Goal: Navigation & Orientation: Find specific page/section

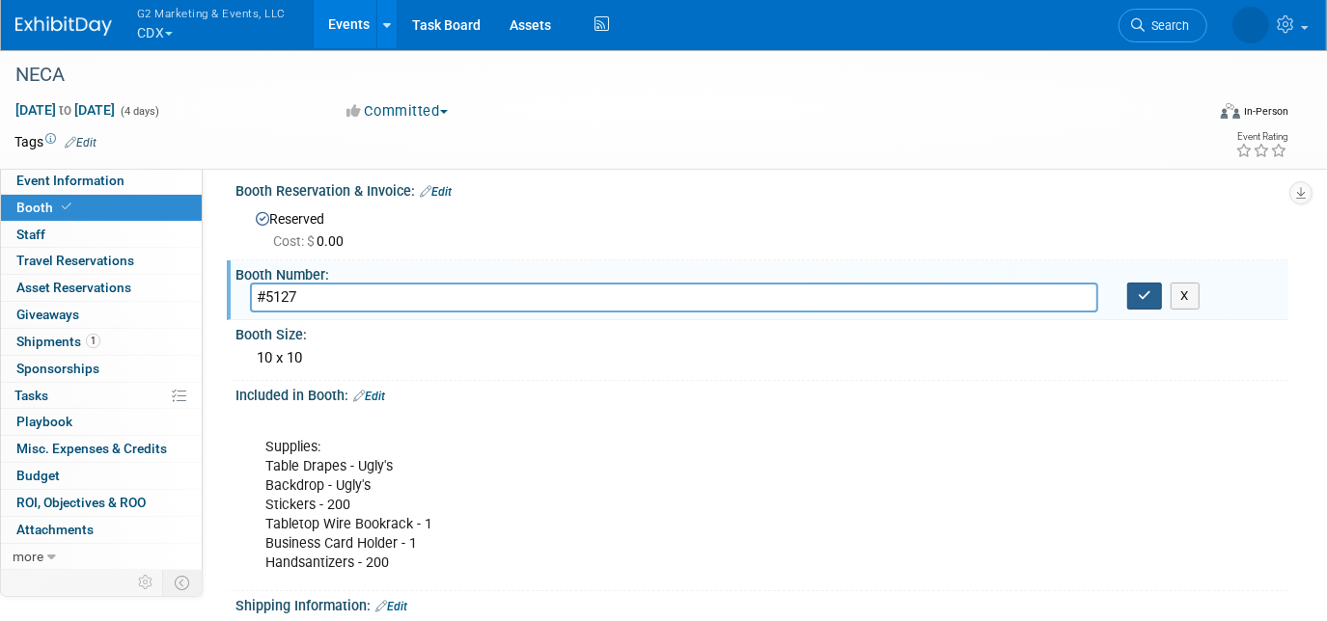
click at [1136, 300] on button "button" at bounding box center [1144, 296] width 35 height 27
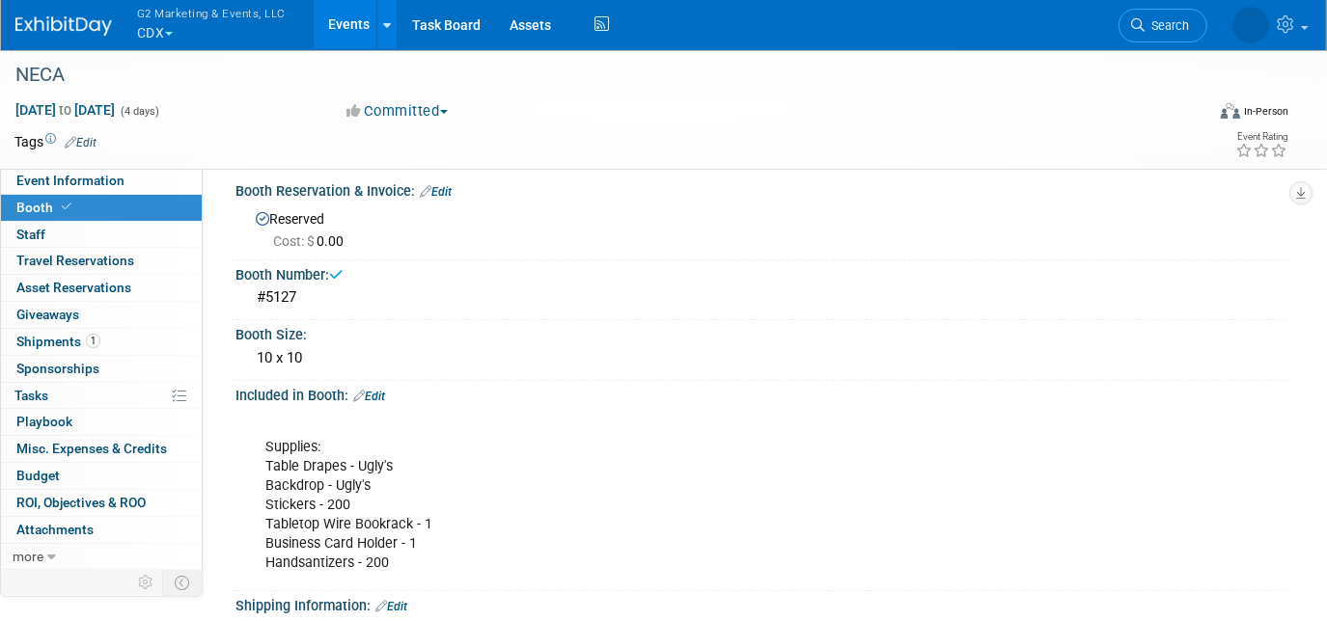
click at [51, 27] on img at bounding box center [63, 25] width 96 height 19
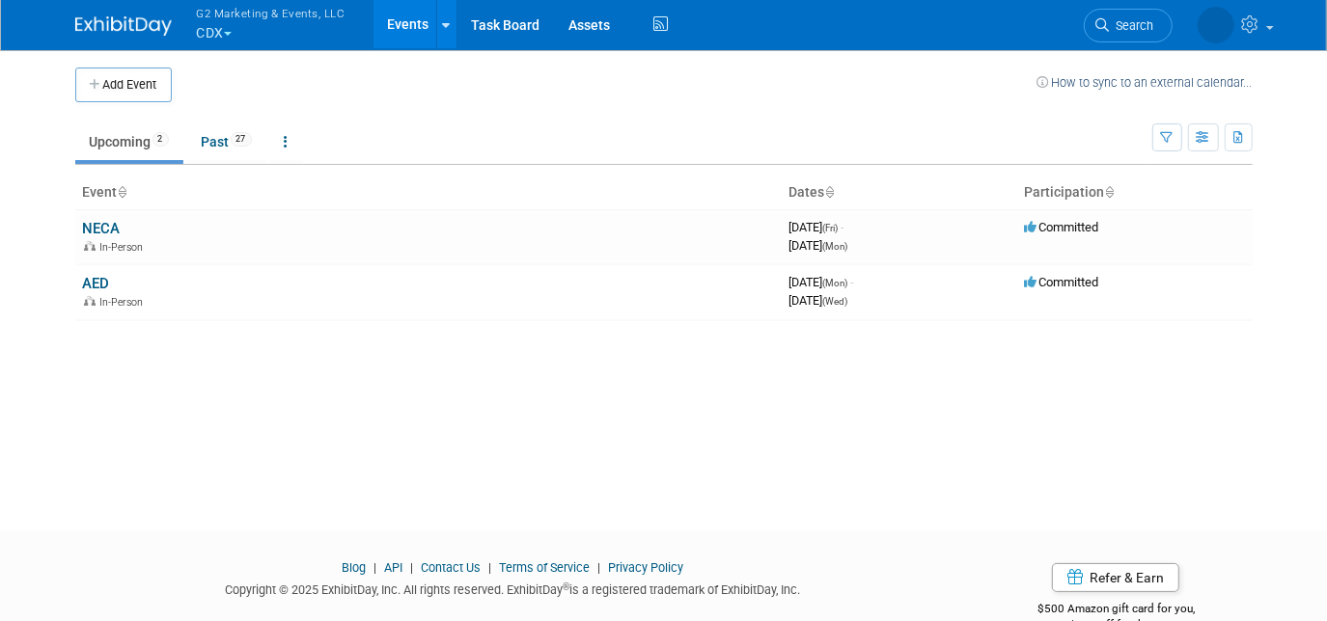
click at [218, 39] on button "G2 Marketing & Events, LLC CDX" at bounding box center [282, 25] width 175 height 50
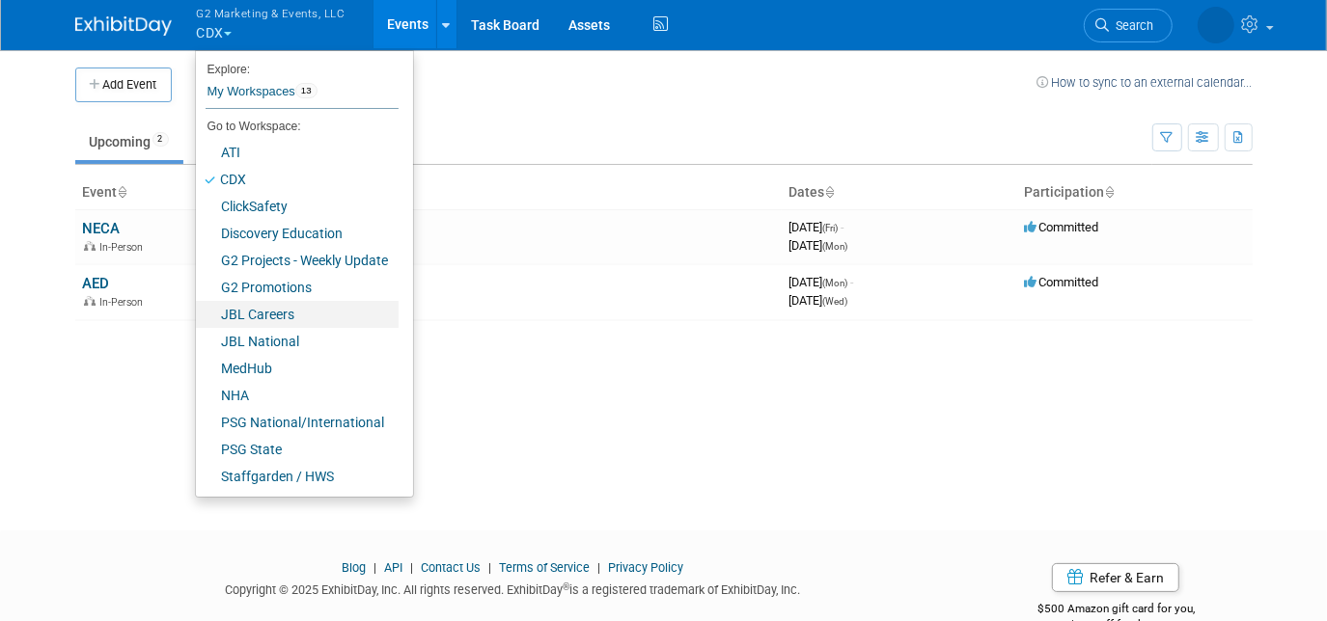
click at [306, 303] on link "JBL Careers" at bounding box center [297, 314] width 203 height 27
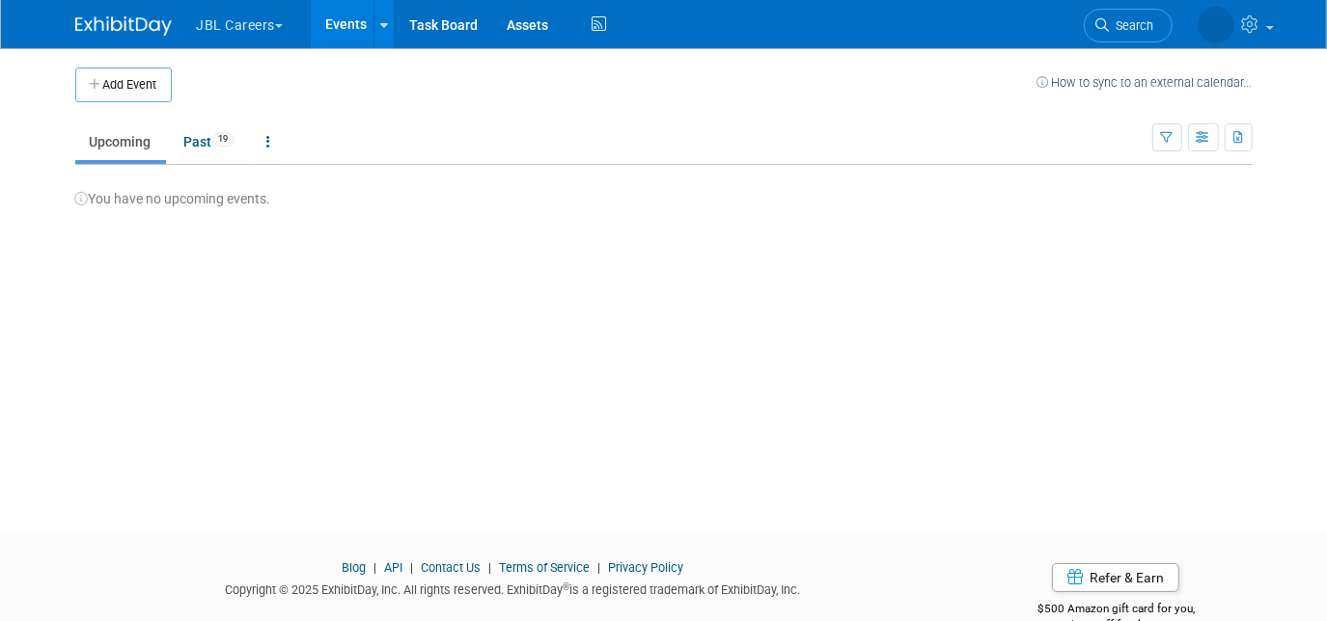
click at [258, 20] on button "JBL Careers" at bounding box center [251, 21] width 113 height 42
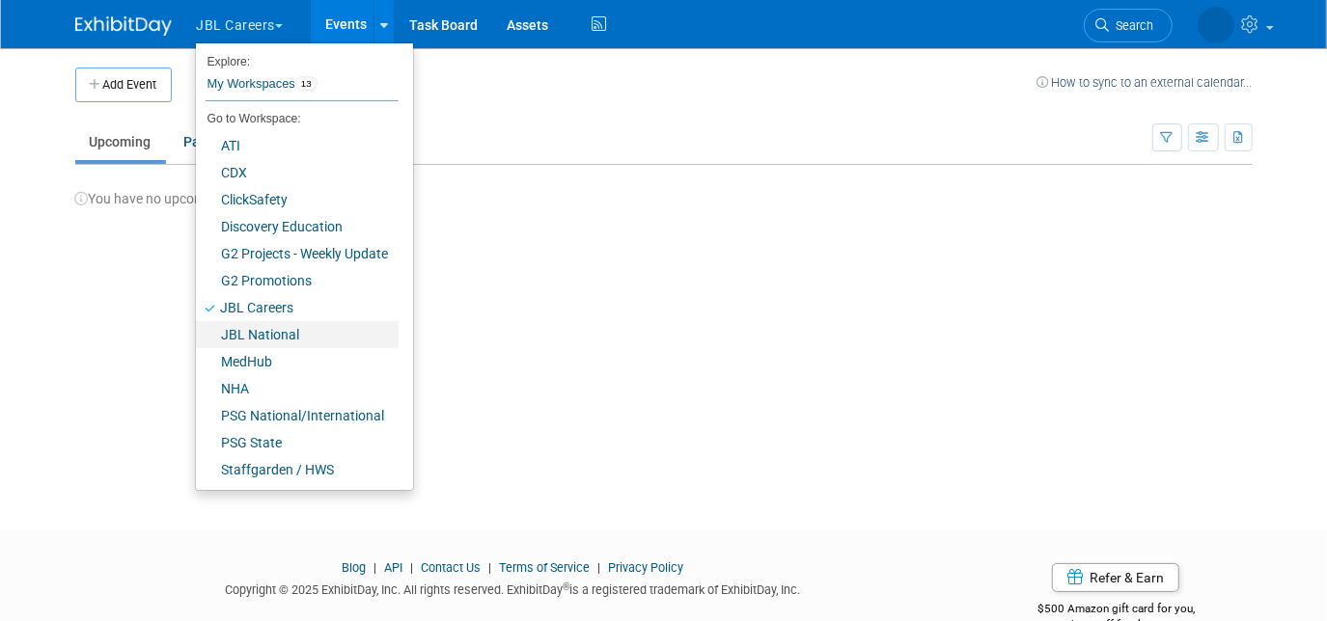
click at [249, 326] on link "JBL National" at bounding box center [297, 334] width 203 height 27
